Goal: Information Seeking & Learning: Check status

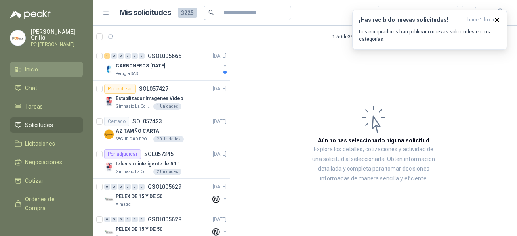
click at [23, 67] on li "Inicio" at bounding box center [47, 69] width 64 height 9
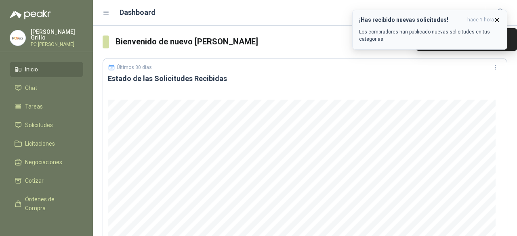
click at [496, 17] on icon "button" at bounding box center [497, 20] width 7 height 7
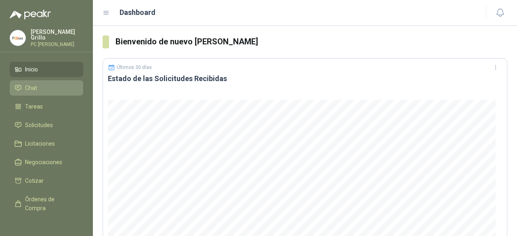
click at [49, 89] on li "Chat" at bounding box center [47, 88] width 64 height 9
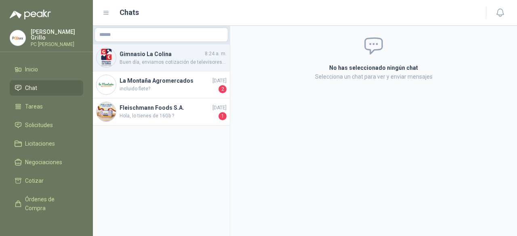
click at [162, 65] on span "Buen día, enviamos cotización de televisores Samsung. solicitada. En caso de qu…" at bounding box center [173, 63] width 107 height 8
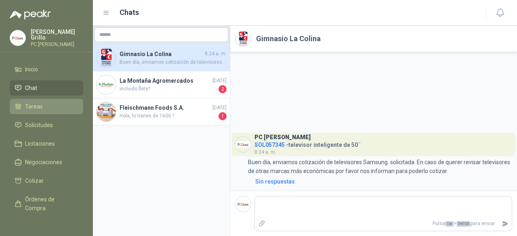
click at [38, 108] on span "Tareas" at bounding box center [34, 106] width 18 height 9
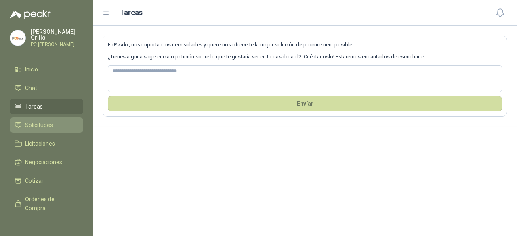
click at [34, 126] on span "Solicitudes" at bounding box center [39, 125] width 28 height 9
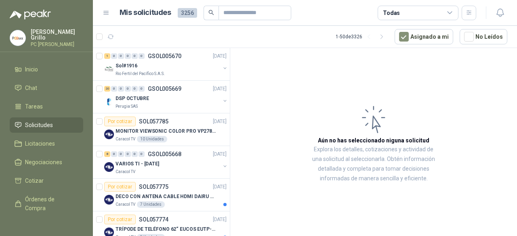
click at [44, 126] on span "Solicitudes" at bounding box center [39, 125] width 28 height 9
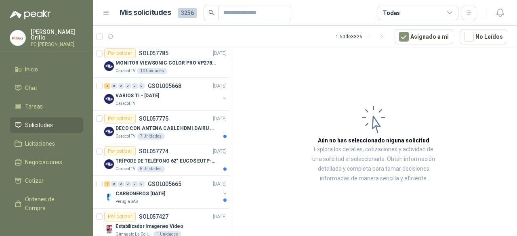
scroll to position [81, 0]
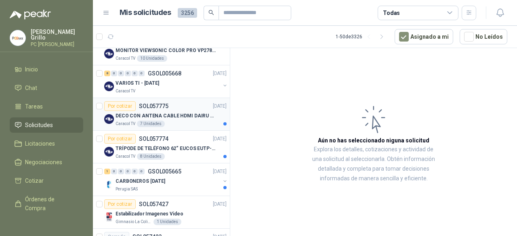
click at [179, 106] on div "Por cotizar SOL057775 [DATE]" at bounding box center [165, 106] width 122 height 10
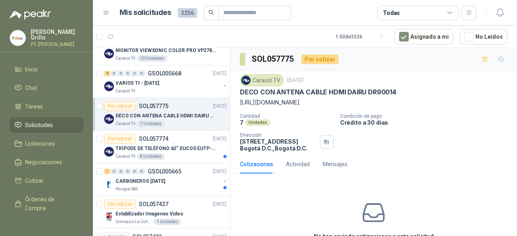
drag, startPoint x: 239, startPoint y: 101, endPoint x: 335, endPoint y: 115, distance: 96.7
click at [335, 115] on div "Caracol TV [DATE] DECO CON ANTENA CABLE HDMI DAIRU DR90014 [URL][DOMAIN_NAME] C…" at bounding box center [373, 113] width 287 height 84
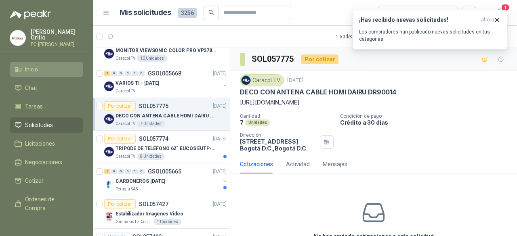
click at [34, 72] on span "Inicio" at bounding box center [31, 69] width 13 height 9
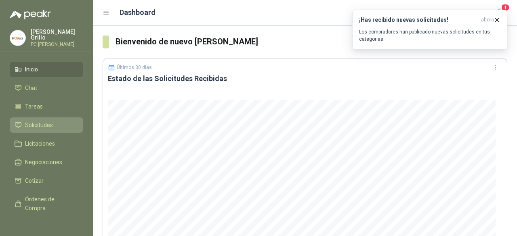
click at [40, 124] on span "Solicitudes" at bounding box center [39, 125] width 28 height 9
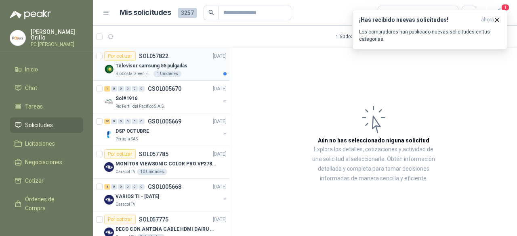
click at [145, 69] on p "Televisor samsung 55 pulgadas" at bounding box center [152, 66] width 72 height 8
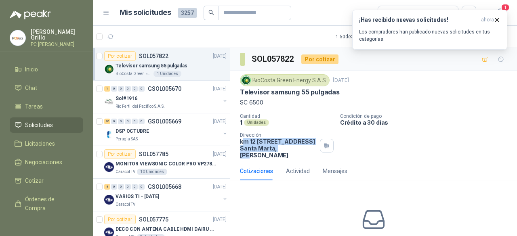
drag, startPoint x: 242, startPoint y: 142, endPoint x: 289, endPoint y: 156, distance: 49.6
click at [289, 156] on p "km 12 [STREET_ADDRESS][PERSON_NAME]" at bounding box center [278, 148] width 77 height 21
drag, startPoint x: 306, startPoint y: 156, endPoint x: 235, endPoint y: 143, distance: 72.3
click at [235, 143] on div "BioCosta [PERSON_NAME] Energy S.A.S [DATE] Televisor samsung 55 pulgadas SC 650…" at bounding box center [373, 116] width 287 height 91
click at [170, 90] on p "GSOL005670" at bounding box center [165, 89] width 34 height 6
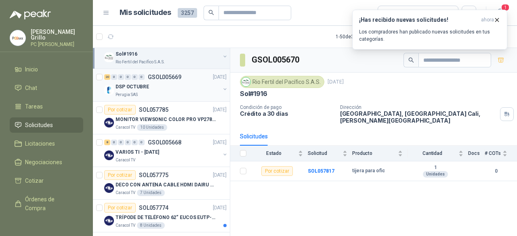
scroll to position [81, 0]
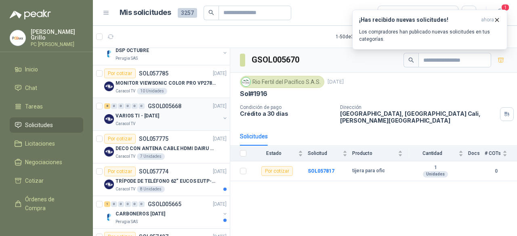
click at [171, 100] on div "8 0 0 0 0 0 GSOL005668 [DATE] VARIOS TI - [DATE] Caracol TV" at bounding box center [161, 114] width 137 height 33
click at [168, 90] on div "Caracol TV 10 Unidades" at bounding box center [171, 91] width 111 height 6
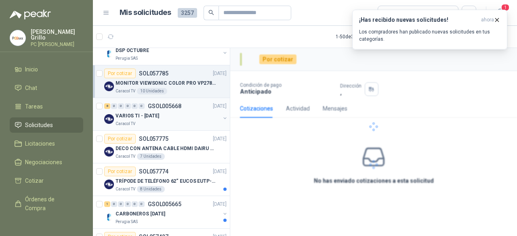
click at [168, 108] on p "GSOL005668" at bounding box center [165, 106] width 34 height 6
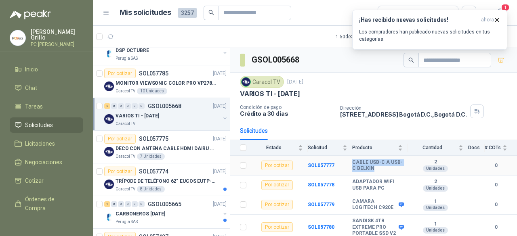
drag, startPoint x: 353, startPoint y: 162, endPoint x: 384, endPoint y: 166, distance: 31.4
click at [384, 166] on b "CABLE USB-C A USB-C BELKIN" at bounding box center [377, 166] width 51 height 13
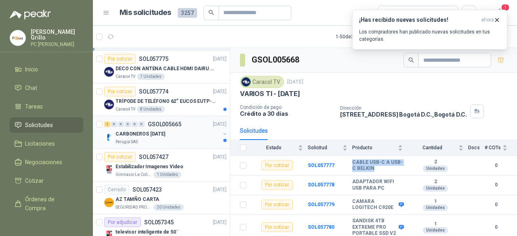
scroll to position [162, 0]
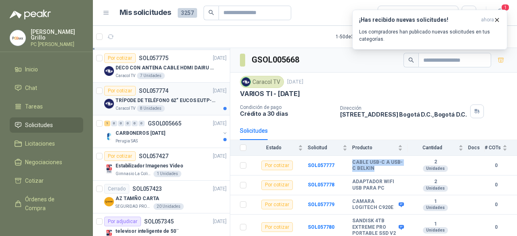
click at [155, 108] on div "8 Unidades" at bounding box center [151, 108] width 28 height 6
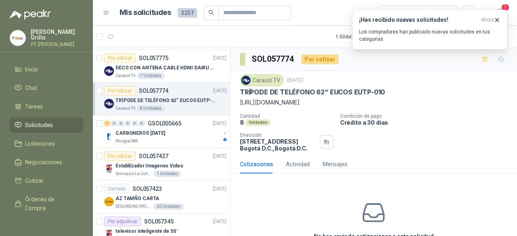
drag, startPoint x: 301, startPoint y: 108, endPoint x: 235, endPoint y: 103, distance: 66.4
click at [235, 103] on div "Caracol TV [DATE] TRÍPODE DE TELÉFONO 62“ EUCOS EUTP-010 [URL][DOMAIN_NAME] Can…" at bounding box center [373, 113] width 287 height 84
